Goal: Contribute content: Add original content to the website for others to see

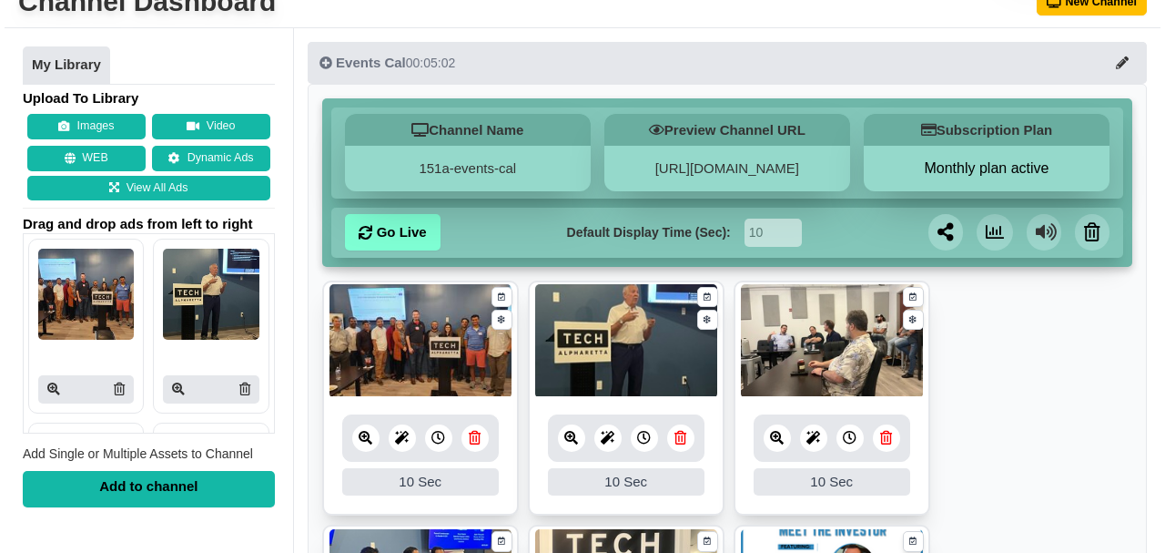
scroll to position [121, 0]
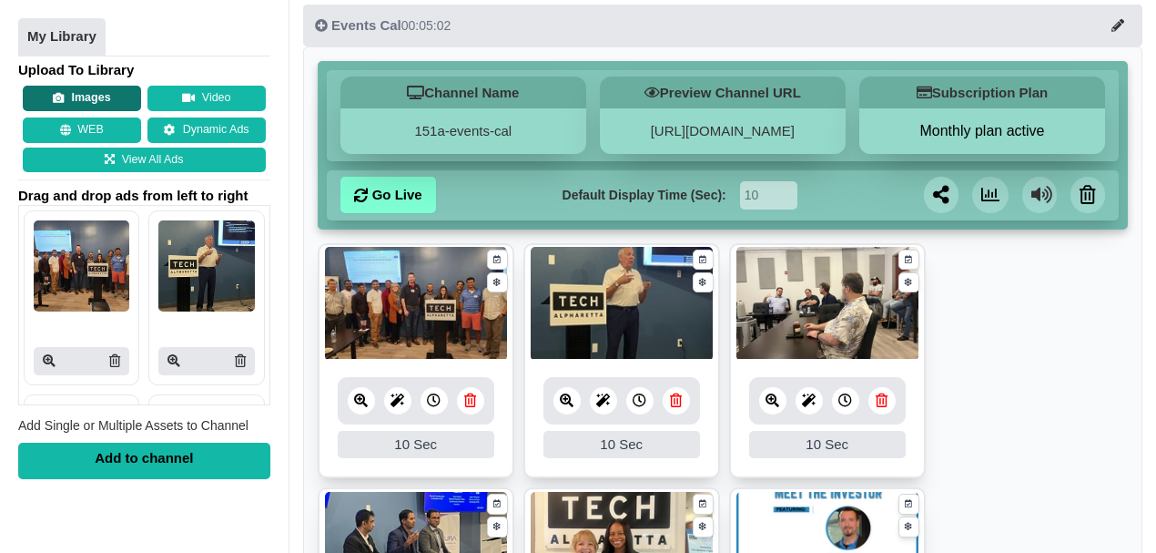
click at [113, 102] on button "Images" at bounding box center [82, 98] width 118 height 25
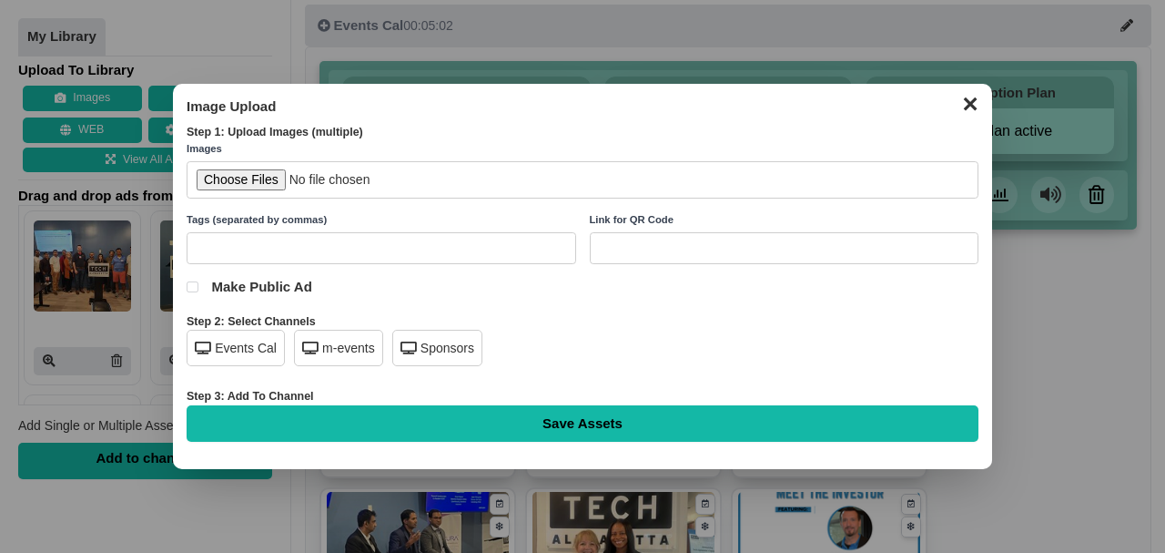
click at [262, 177] on input "file" at bounding box center [583, 179] width 792 height 37
type input "C:\fakepath\Elevator Pitch for website.png"
click at [231, 352] on div "Events Cal" at bounding box center [236, 348] width 98 height 36
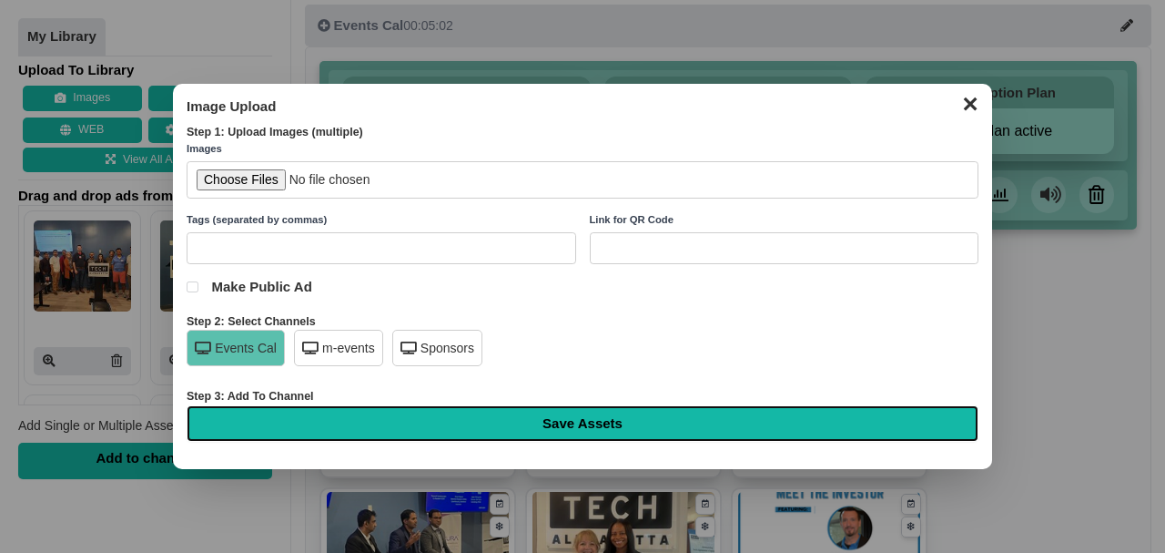
click at [521, 422] on input "Save Assets" at bounding box center [583, 423] width 792 height 36
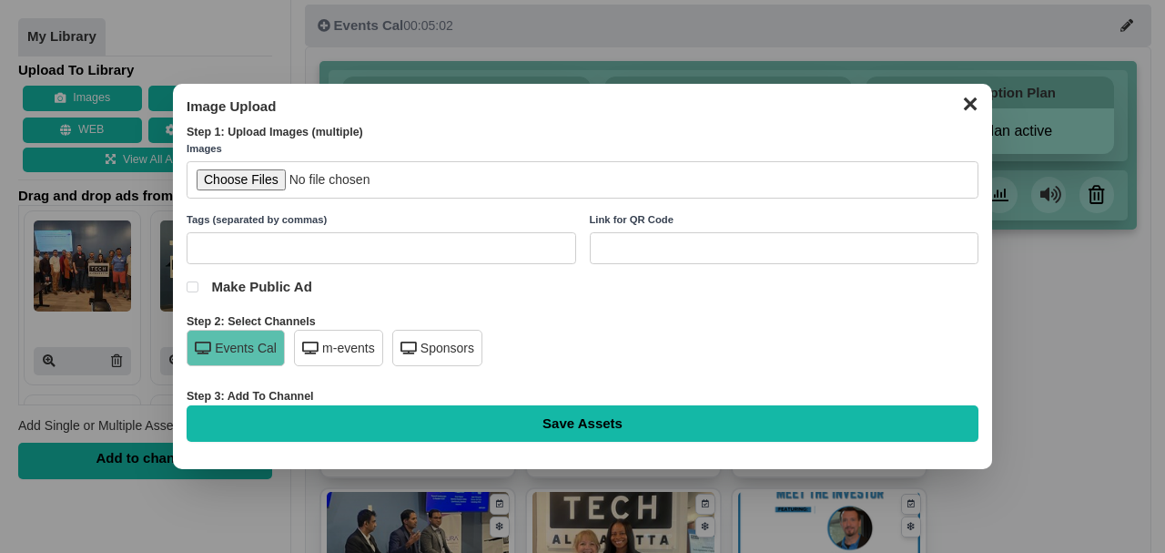
type input "Saving..."
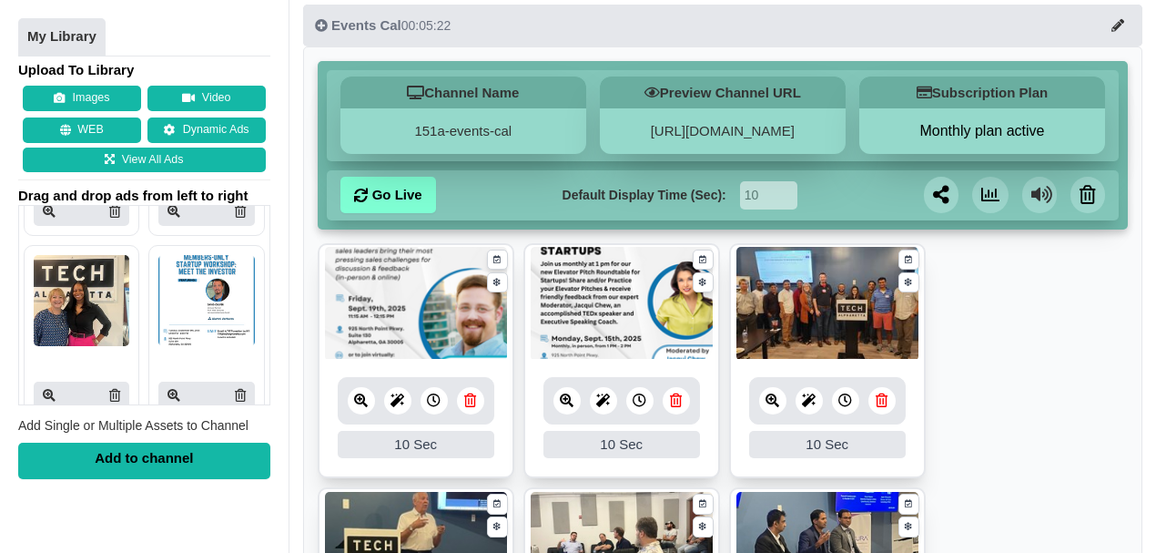
scroll to position [546, 0]
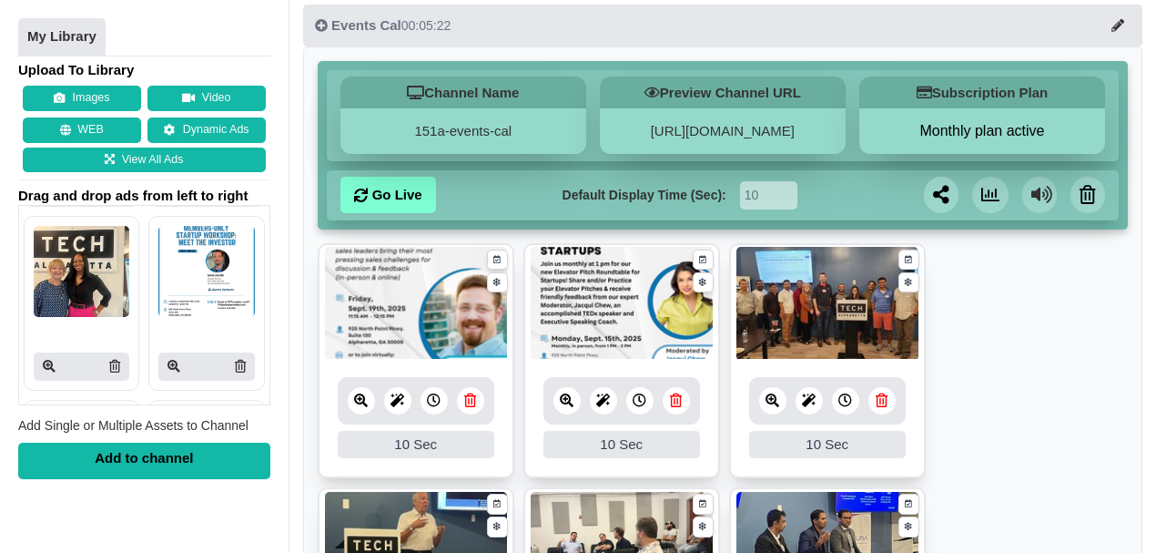
drag, startPoint x: 232, startPoint y: 361, endPoint x: 630, endPoint y: 64, distance: 496.9
click at [235, 361] on icon at bounding box center [240, 367] width 11 height 13
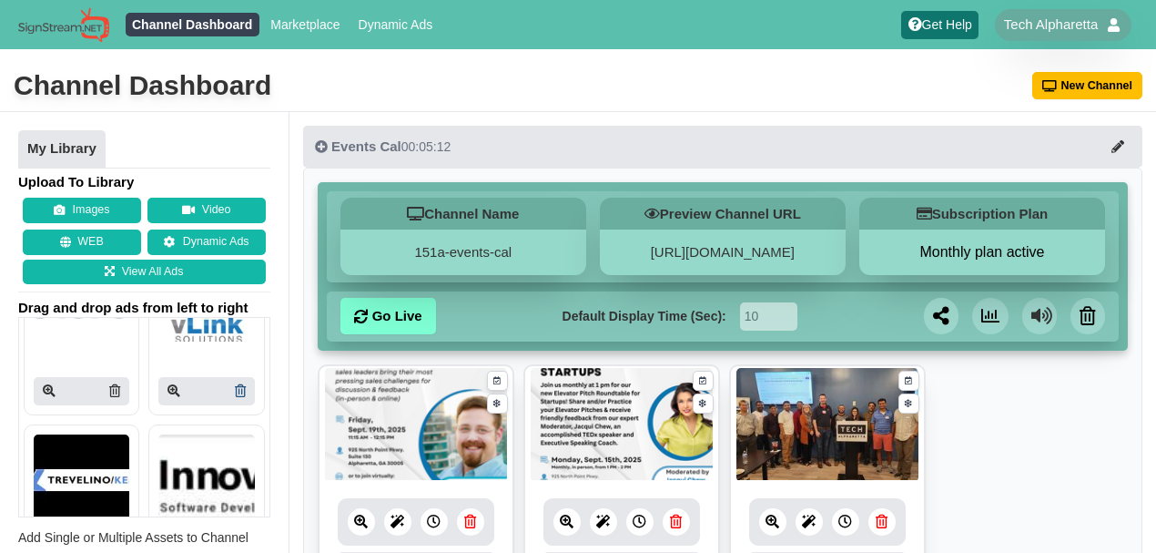
scroll to position [3034, 0]
